Goal: Find specific page/section: Find specific page/section

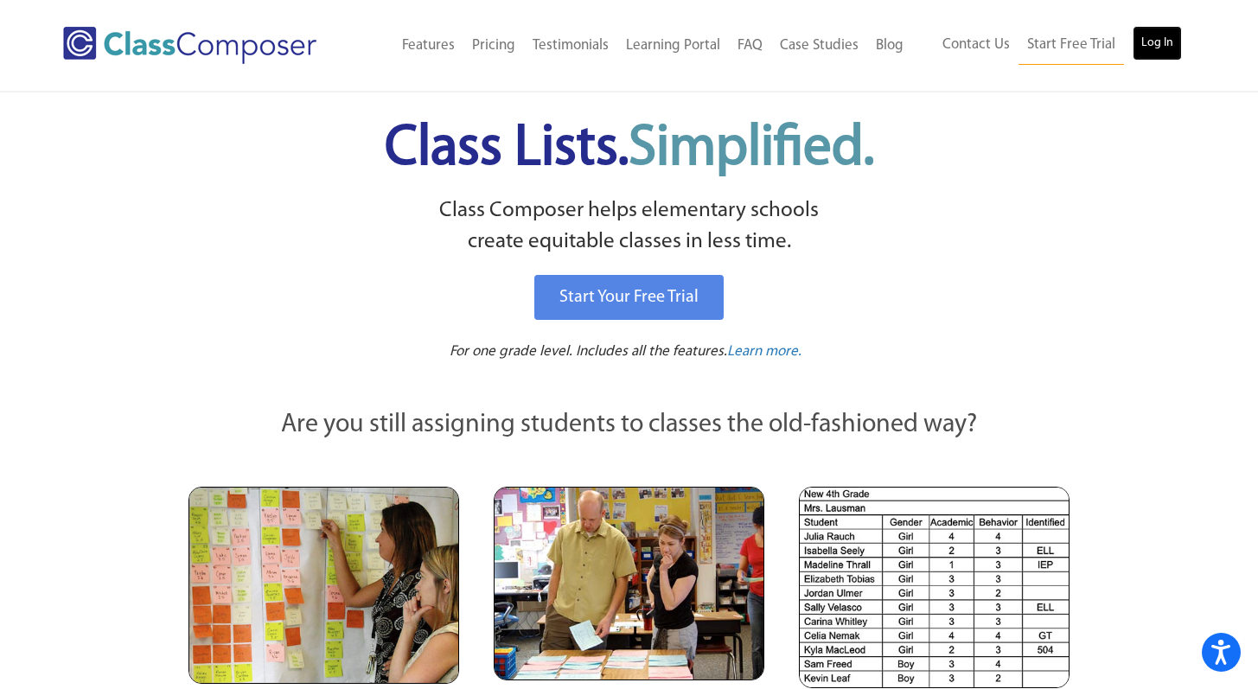
click at [1155, 39] on link "Log In" at bounding box center [1157, 43] width 49 height 35
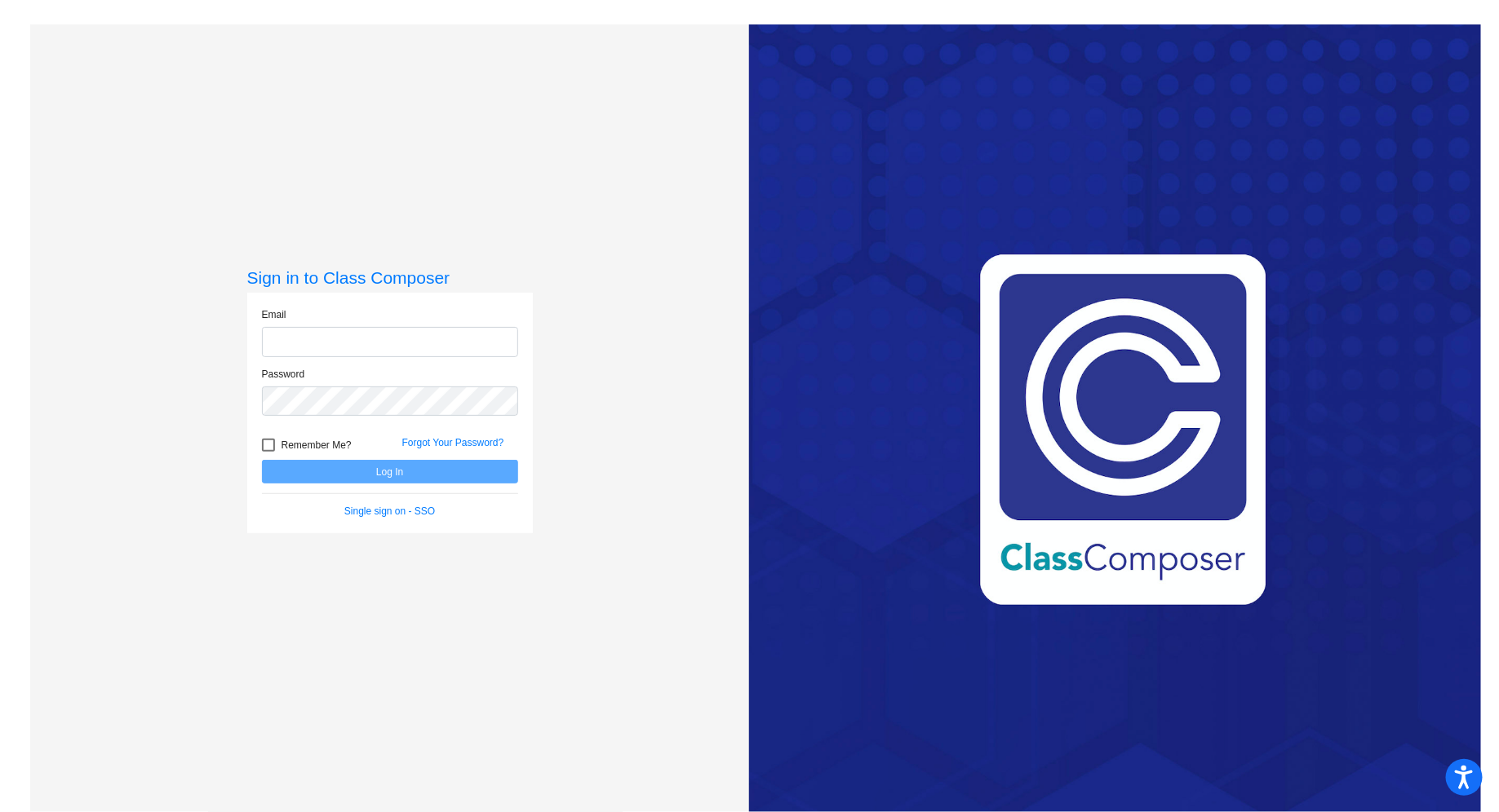
type input "[EMAIL_ADDRESS][DOMAIN_NAME]"
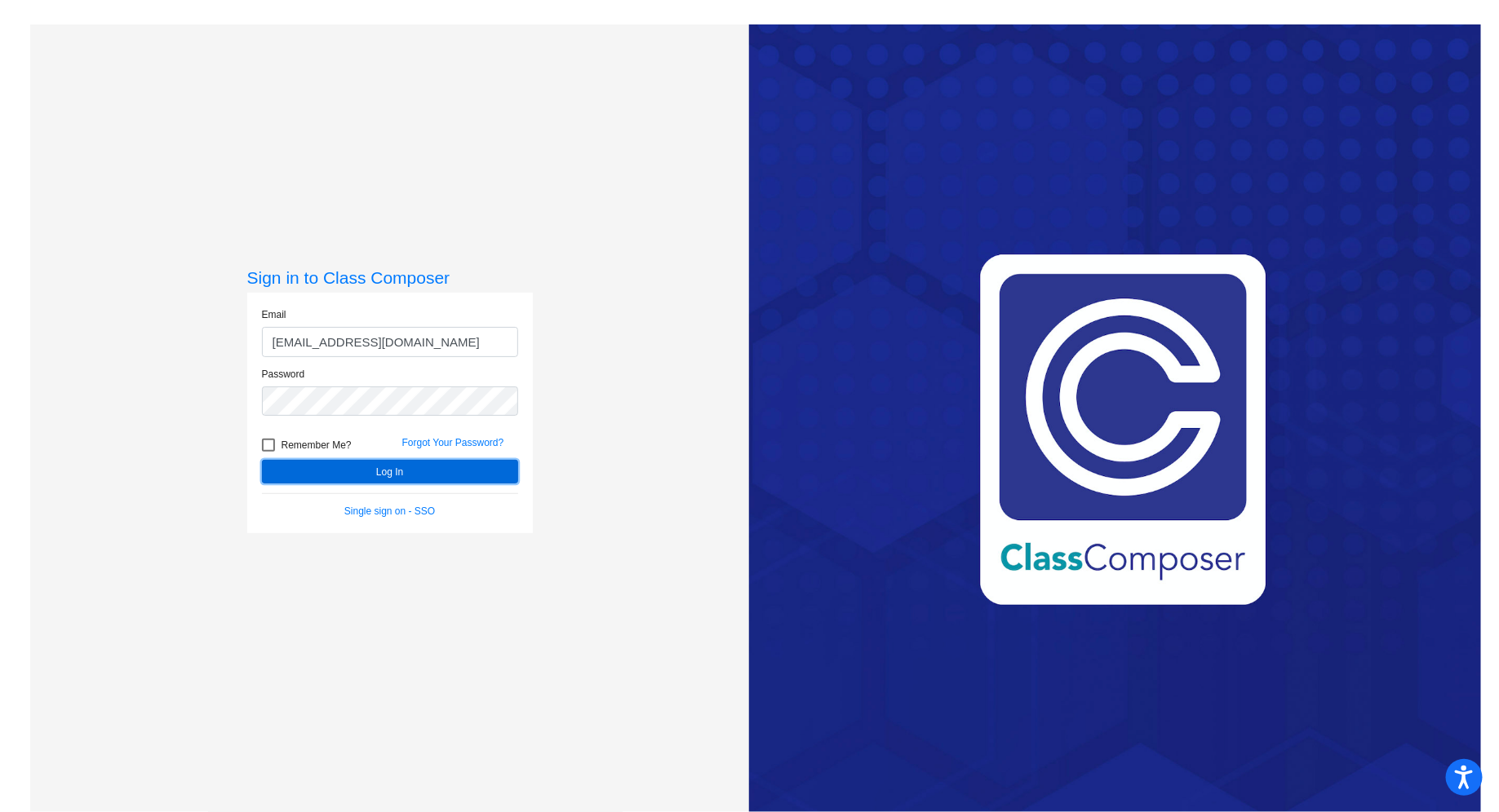
click at [391, 473] on button "Log In" at bounding box center [391, 472] width 257 height 24
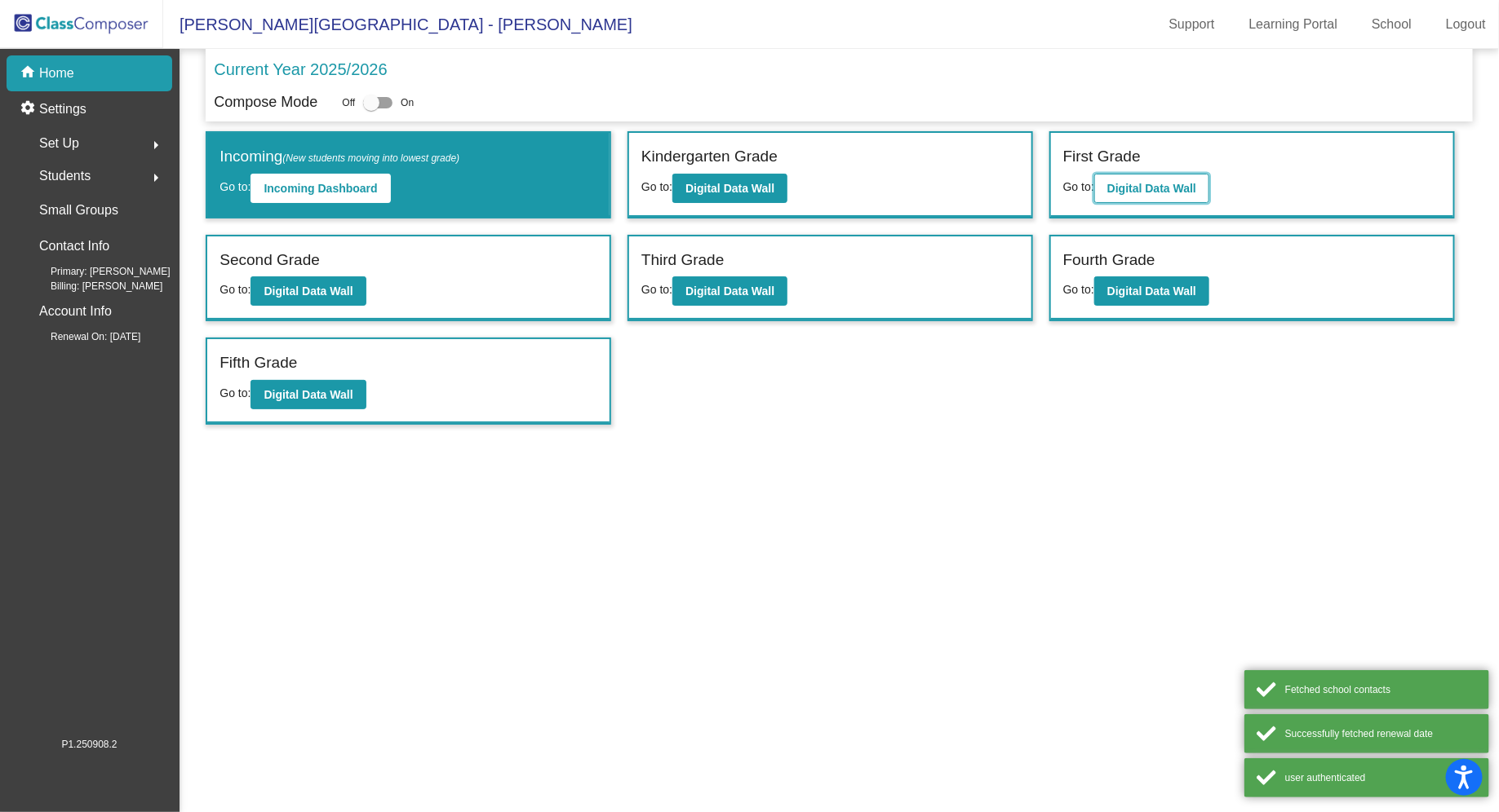
click at [1164, 176] on button "Digital Data Wall" at bounding box center [1152, 188] width 115 height 29
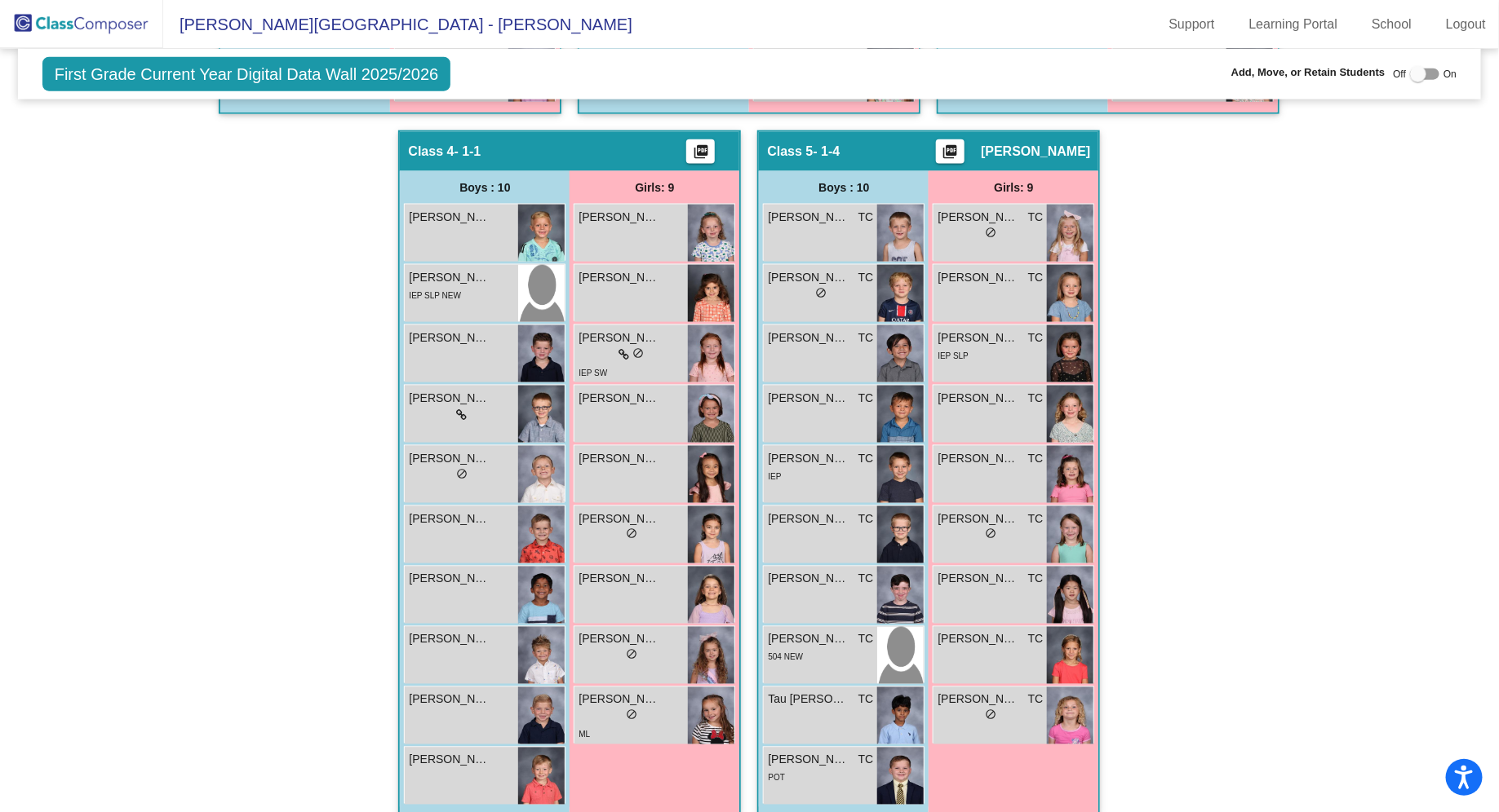
scroll to position [1035, 0]
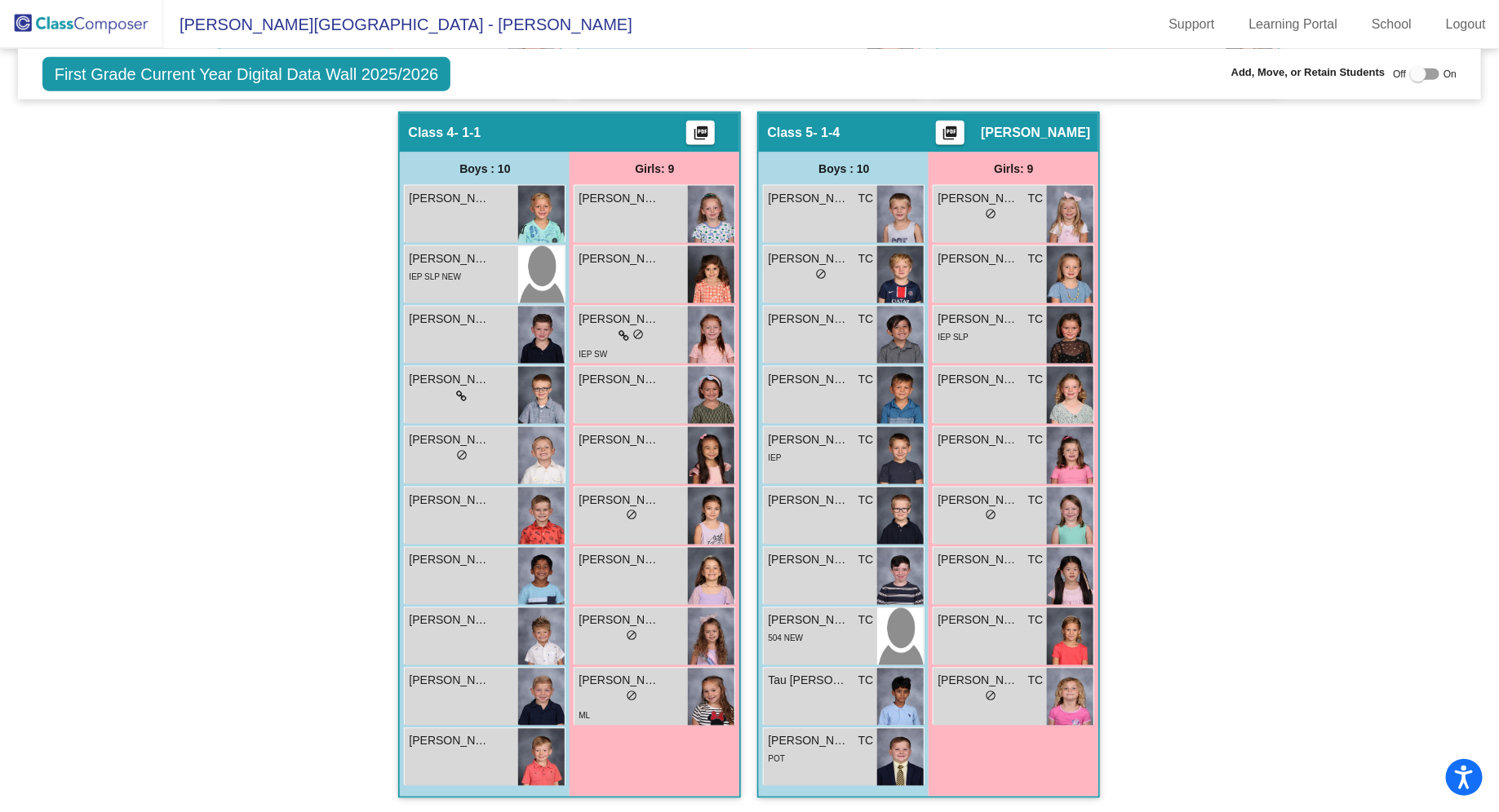
click at [1256, 711] on div "Hallway - Hallway Class picture_as_pdf Add Student First Name Last Name Student…" at bounding box center [750, 111] width 1440 height 1406
